Goal: Navigation & Orientation: Find specific page/section

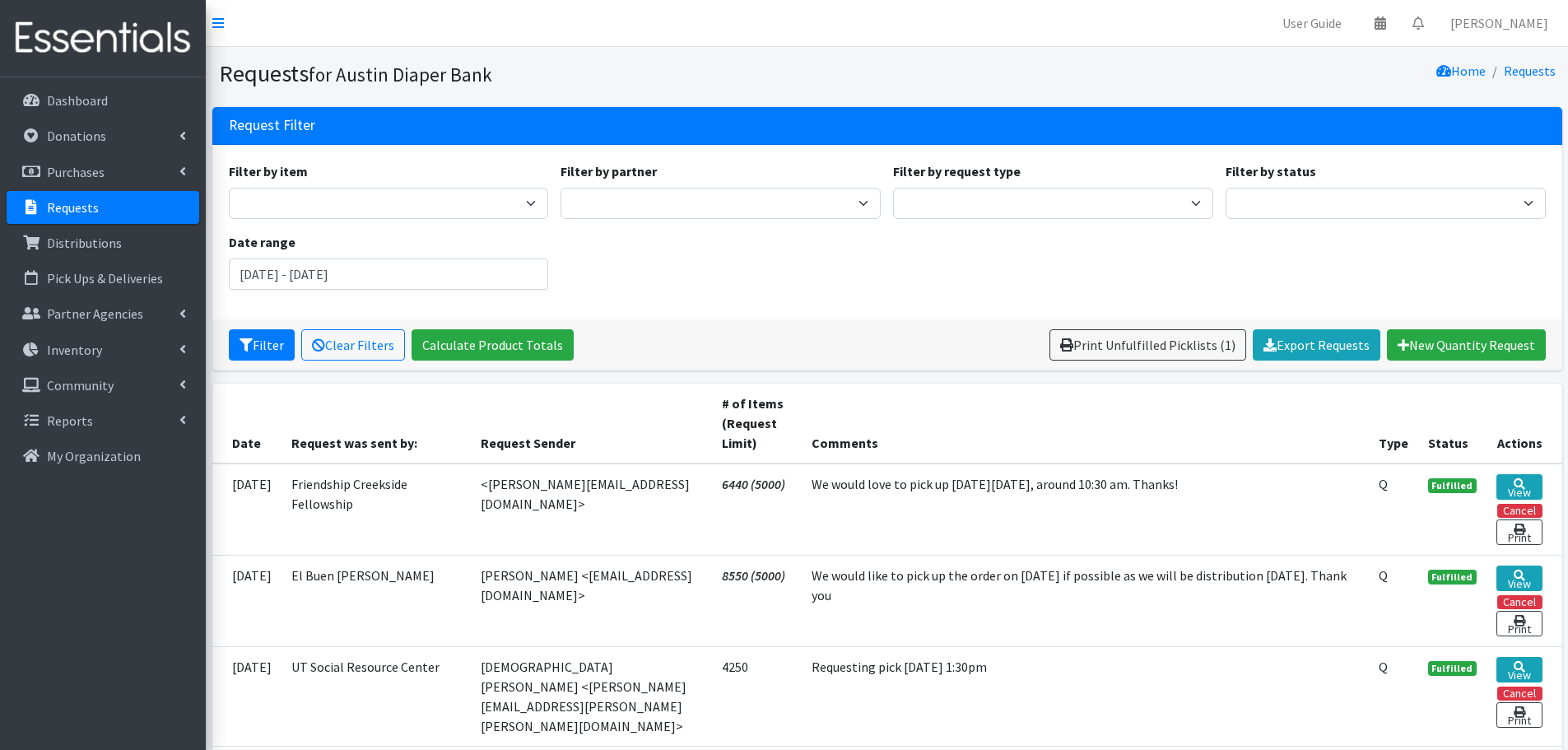
click at [56, 203] on p "Requests" at bounding box center [72, 207] width 51 height 17
